Goal: Information Seeking & Learning: Learn about a topic

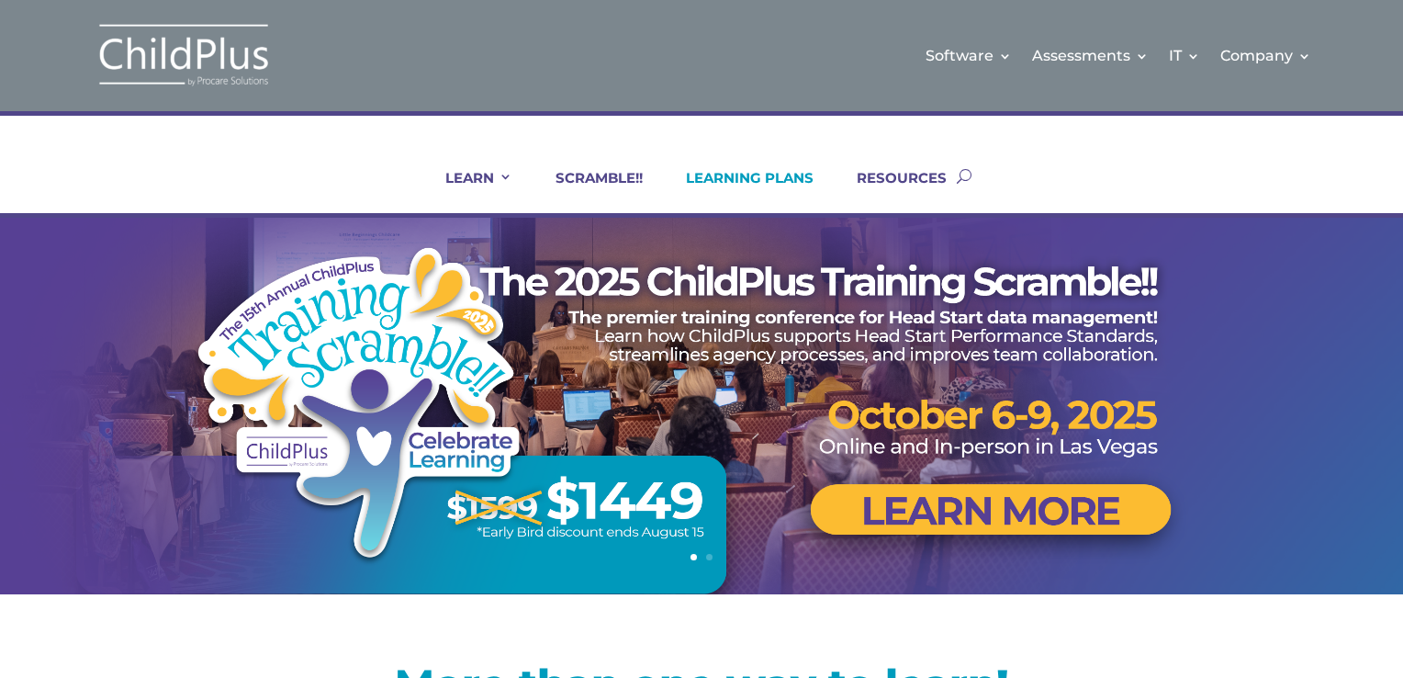
click at [714, 176] on link "LEARNING PLANS" at bounding box center [738, 191] width 151 height 44
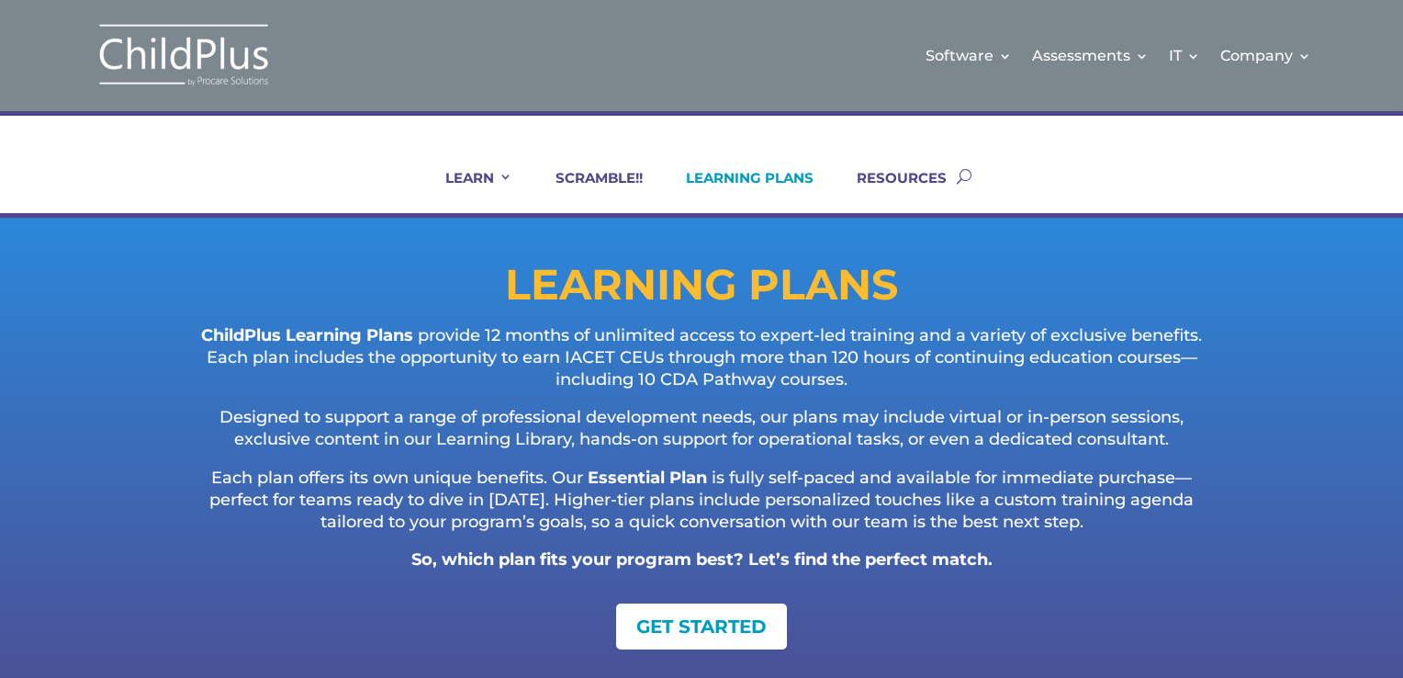
click at [1401, 118] on div "LEARN IN-PERSON Consulting On-site Events Summit Scramble!! ONLINE Courses Cert…" at bounding box center [701, 164] width 1403 height 107
click at [696, 636] on link "GET STARTED" at bounding box center [702, 623] width 166 height 41
